Goal: Check status

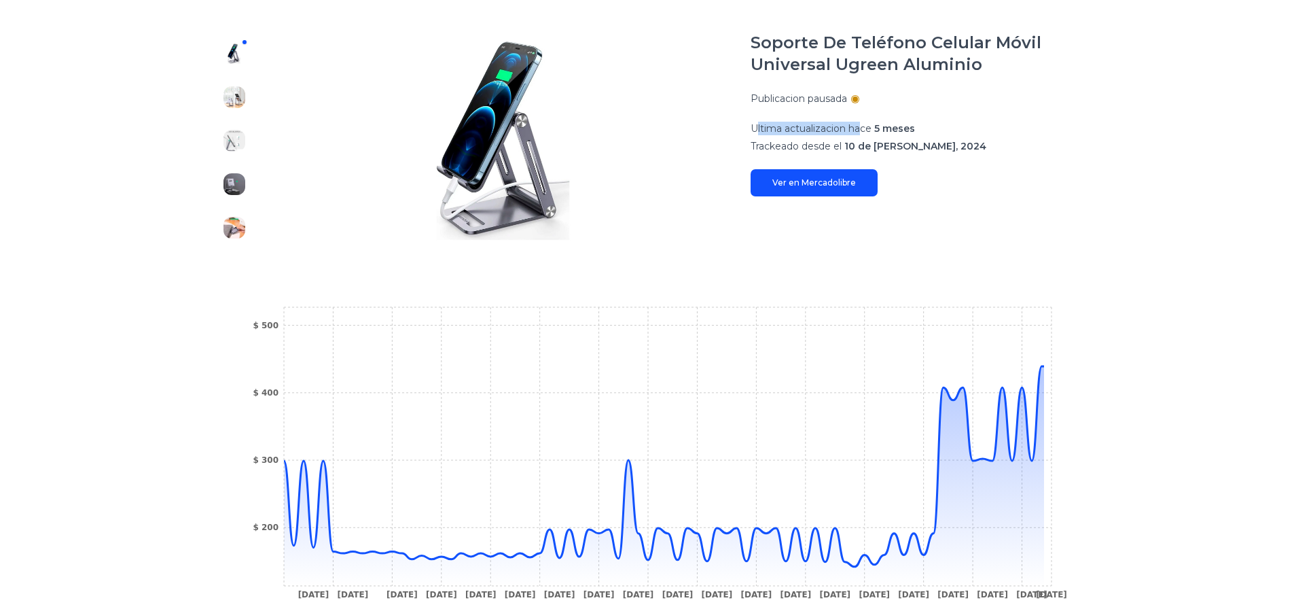
scroll to position [323, 0]
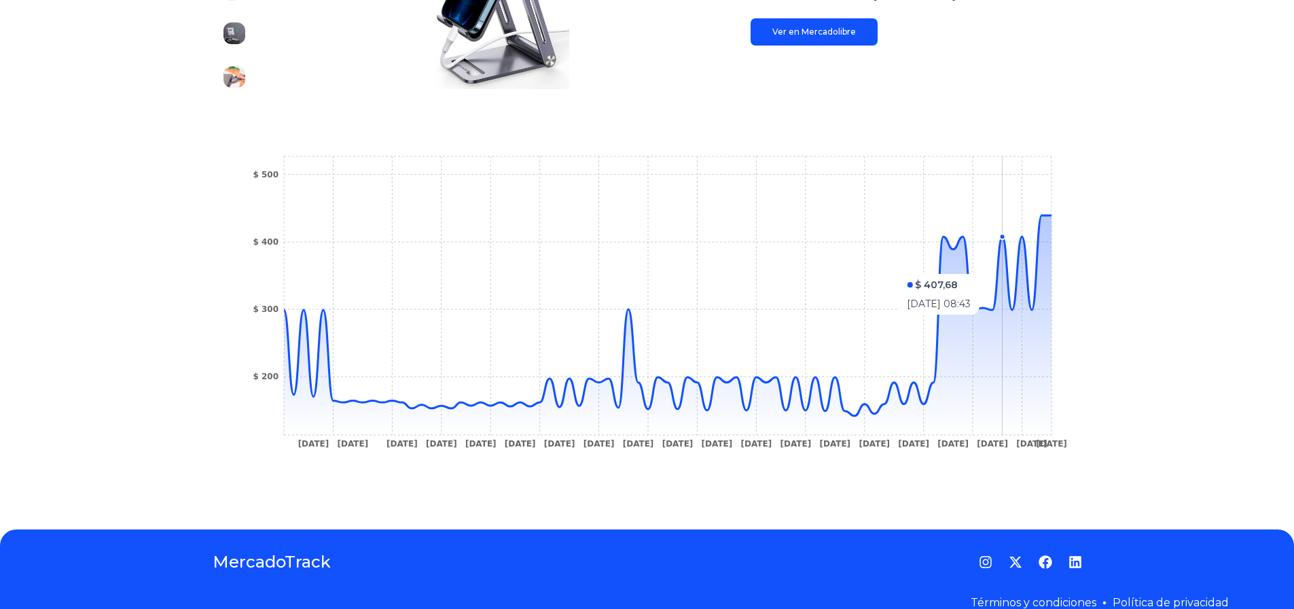
drag, startPoint x: 1008, startPoint y: 261, endPoint x: 1014, endPoint y: 245, distance: 16.8
click at [1014, 245] on icon "17 Jul 24 12 Aug 24 15 Aug 24 3 Sep 24 8 Sep 24 14 Sep 24 23 Sep 24 29 Sep 24 4…" at bounding box center [647, 306] width 815 height 306
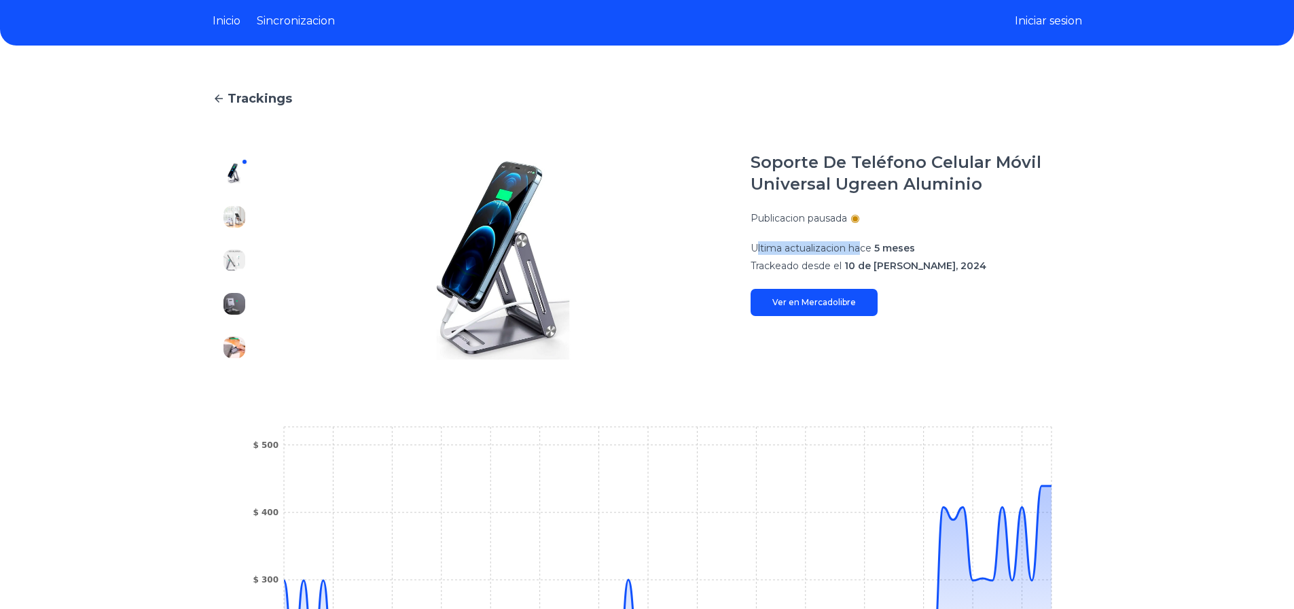
scroll to position [51, 0]
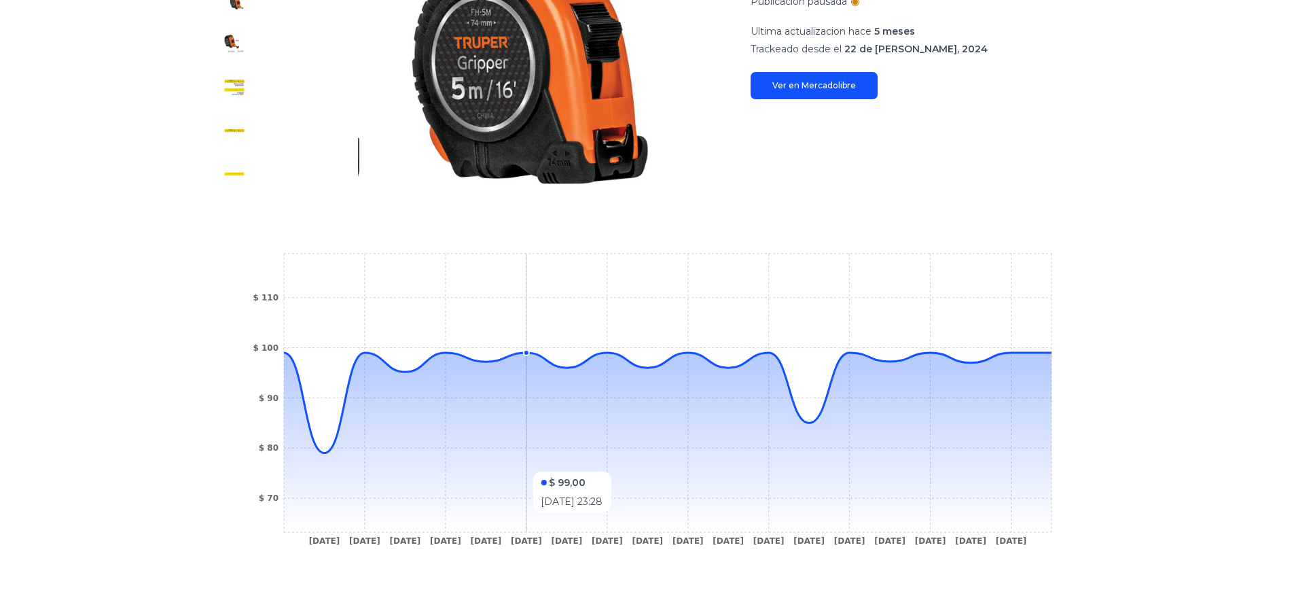
scroll to position [272, 0]
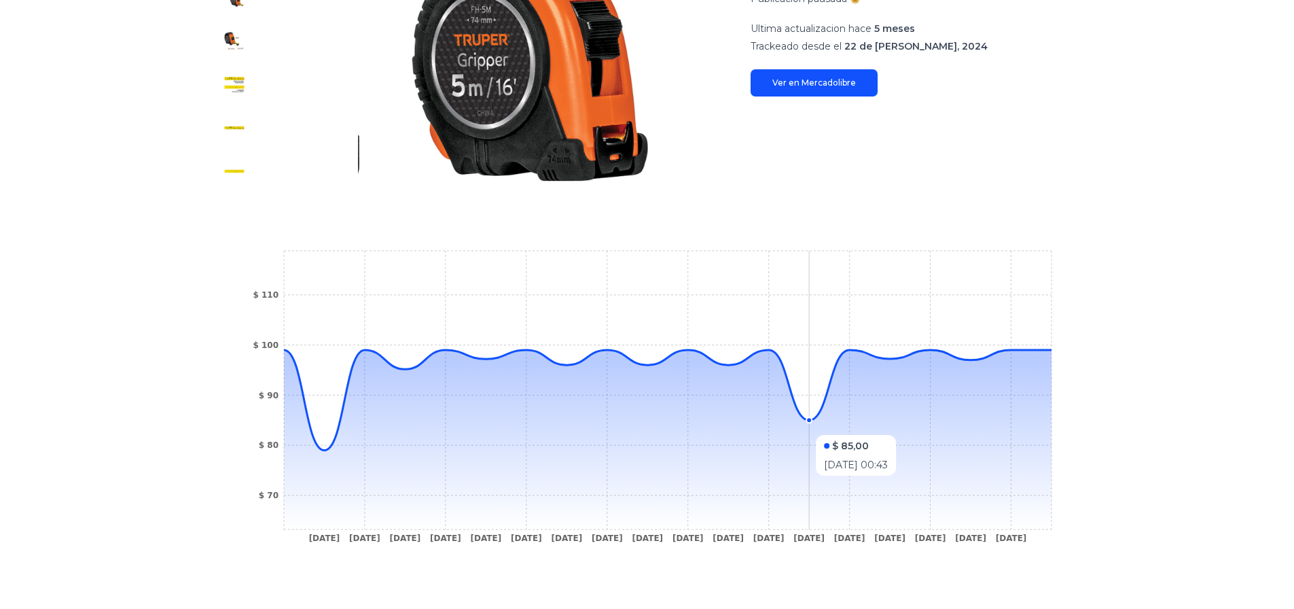
click at [828, 428] on icon at bounding box center [668, 439] width 768 height 179
